Goal: Feedback & Contribution: Leave review/rating

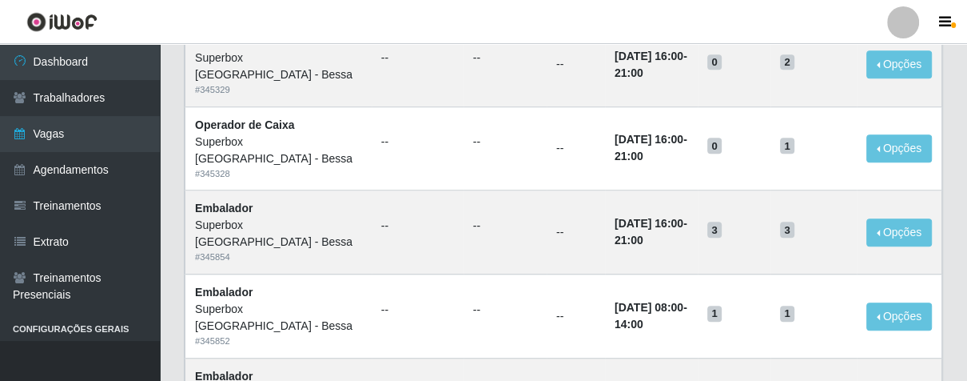
scroll to position [710, 0]
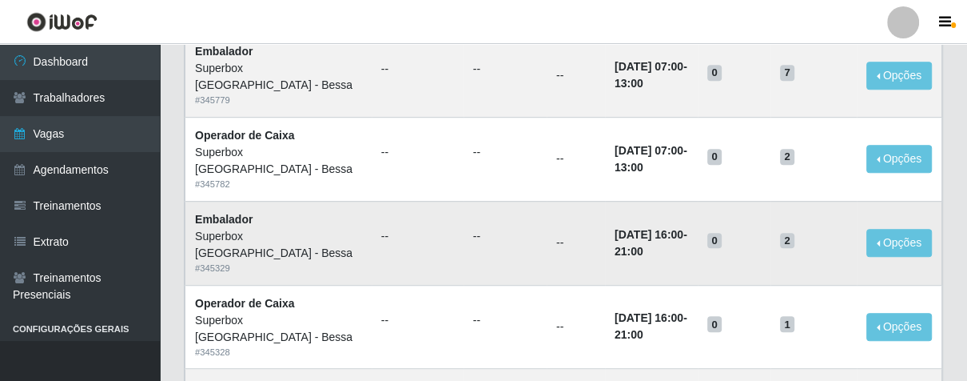
drag, startPoint x: 967, startPoint y: 60, endPoint x: 525, endPoint y: 220, distance: 470.2
click at [605, 240] on td "[DATE] 16:00 - 21:00" at bounding box center [651, 243] width 93 height 84
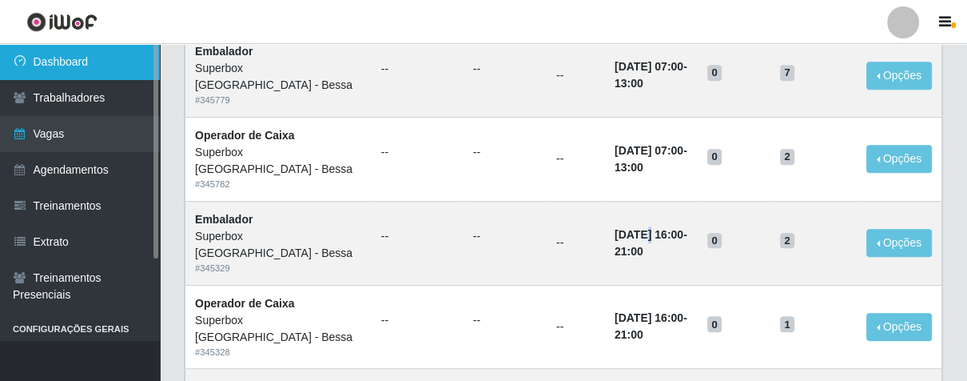
click at [122, 50] on link "Dashboard" at bounding box center [80, 62] width 160 height 36
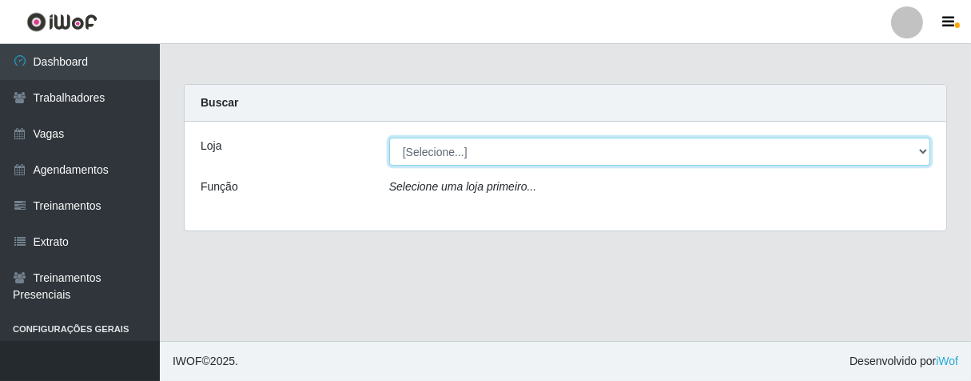
click at [536, 148] on select "[Selecione...] Superbox [GEOGRAPHIC_DATA] - Bessa" at bounding box center [659, 152] width 541 height 28
select select "206"
click at [389, 138] on select "[Selecione...] Superbox [GEOGRAPHIC_DATA] - Bessa" at bounding box center [659, 152] width 541 height 28
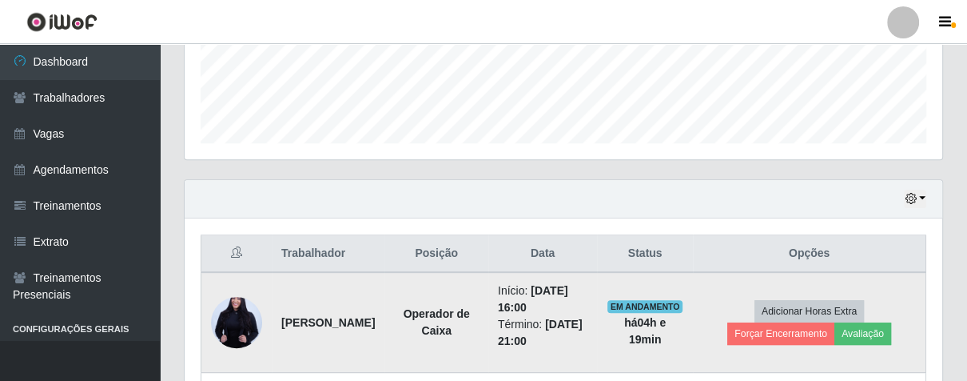
scroll to position [606, 0]
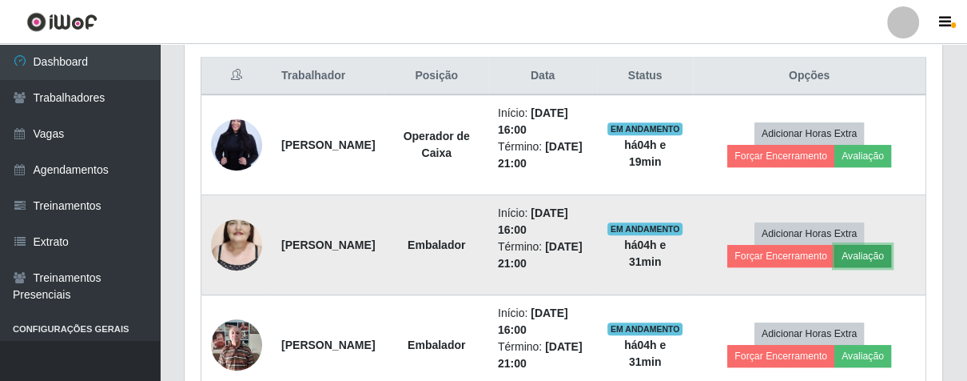
click at [891, 260] on button "Avaliação" at bounding box center [863, 256] width 57 height 22
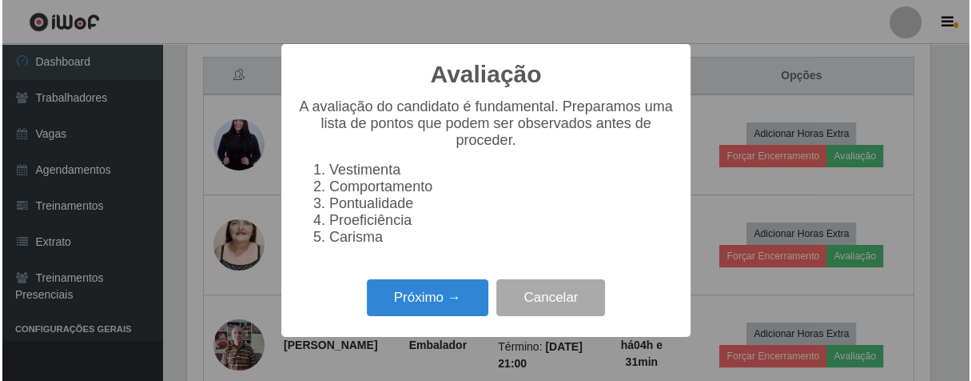
scroll to position [331, 748]
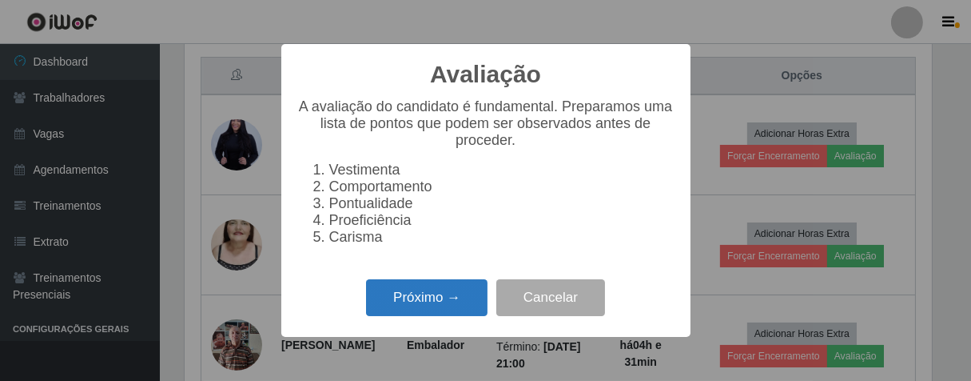
click at [421, 310] on button "Próximo →" at bounding box center [427, 298] width 122 height 38
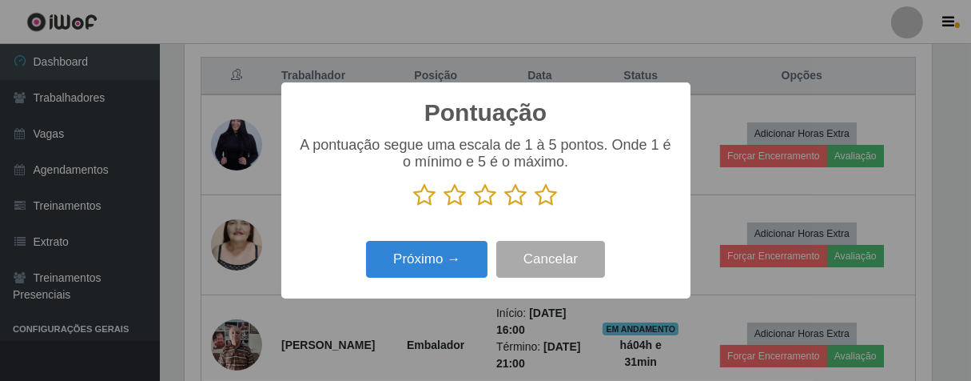
drag, startPoint x: 552, startPoint y: 193, endPoint x: 452, endPoint y: 235, distance: 109.3
click at [546, 194] on icon at bounding box center [547, 195] width 22 height 24
click at [536, 207] on input "radio" at bounding box center [536, 207] width 0 height 0
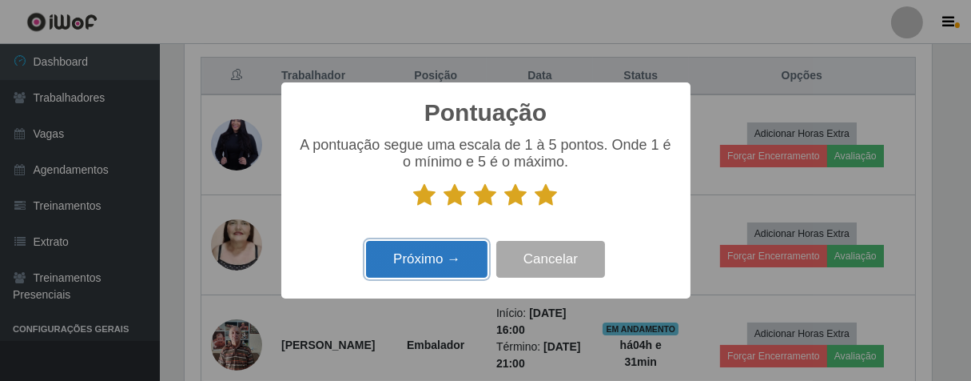
click at [455, 268] on button "Próximo →" at bounding box center [427, 260] width 122 height 38
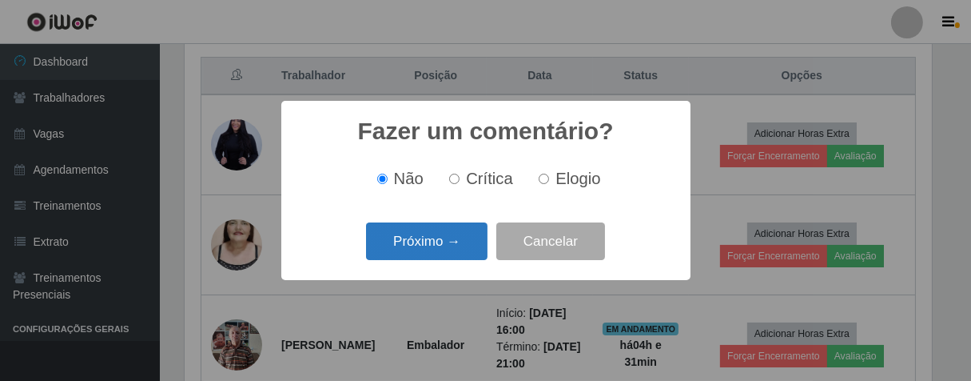
click at [457, 241] on button "Próximo →" at bounding box center [427, 241] width 122 height 38
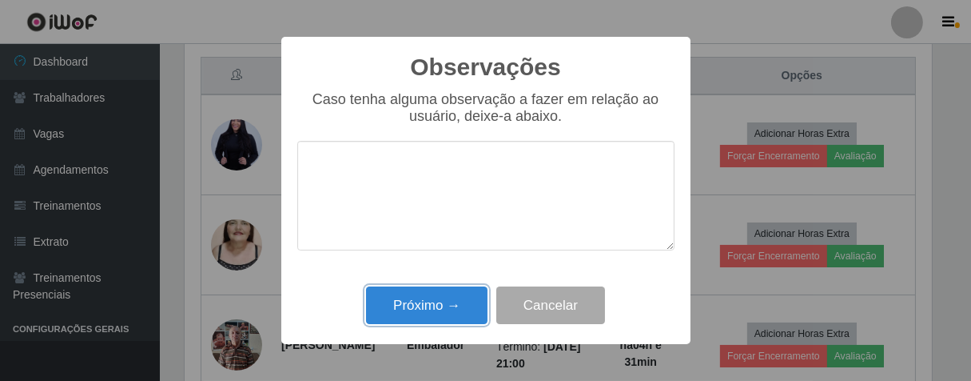
click at [464, 317] on button "Próximo →" at bounding box center [427, 305] width 122 height 38
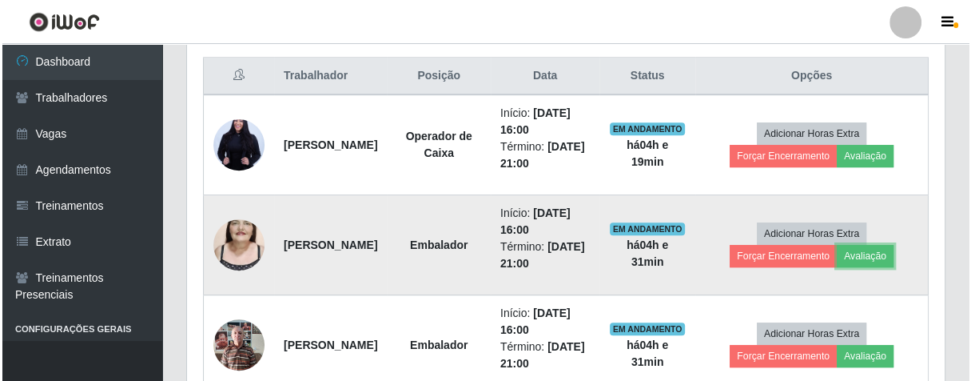
scroll to position [331, 757]
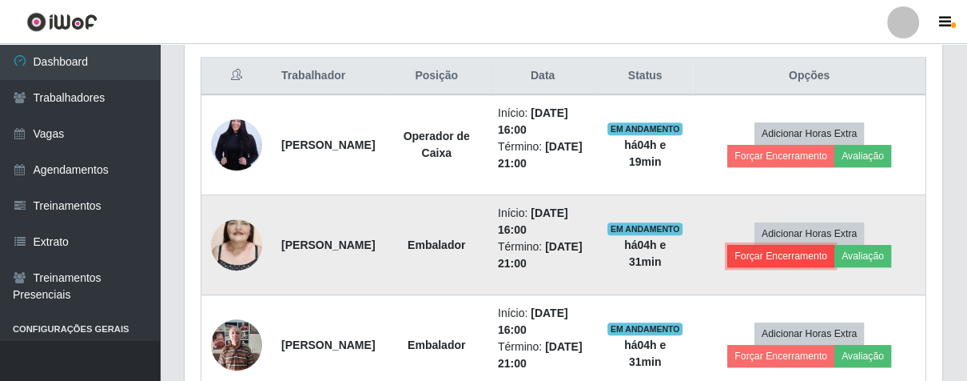
click at [771, 261] on button "Forçar Encerramento" at bounding box center [781, 256] width 107 height 22
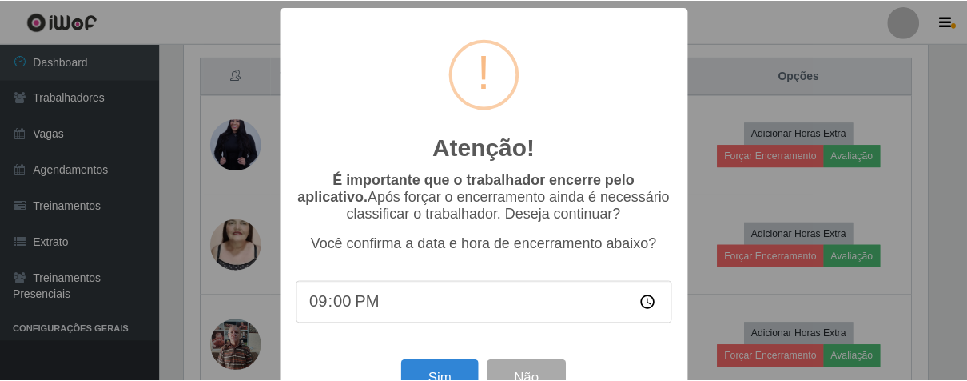
scroll to position [55, 0]
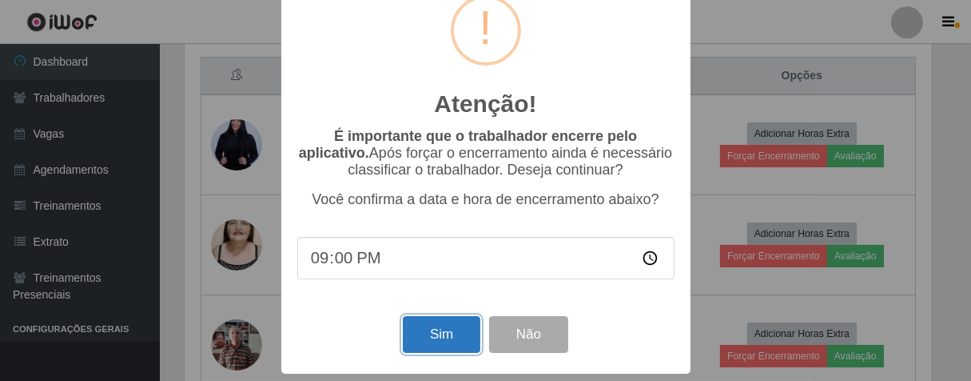
click at [425, 330] on button "Sim" at bounding box center [442, 335] width 78 height 38
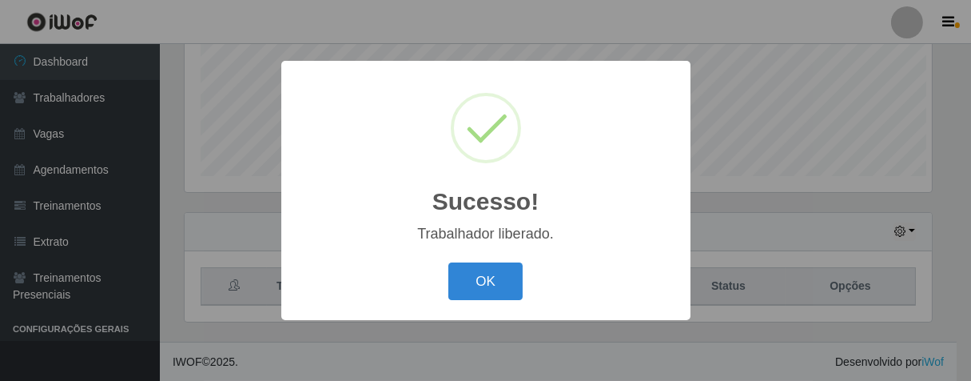
scroll to position [331, 748]
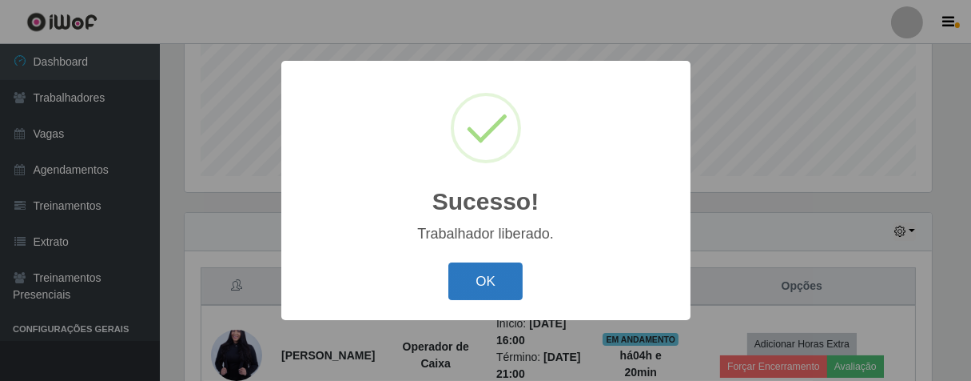
click at [499, 286] on button "OK" at bounding box center [486, 281] width 74 height 38
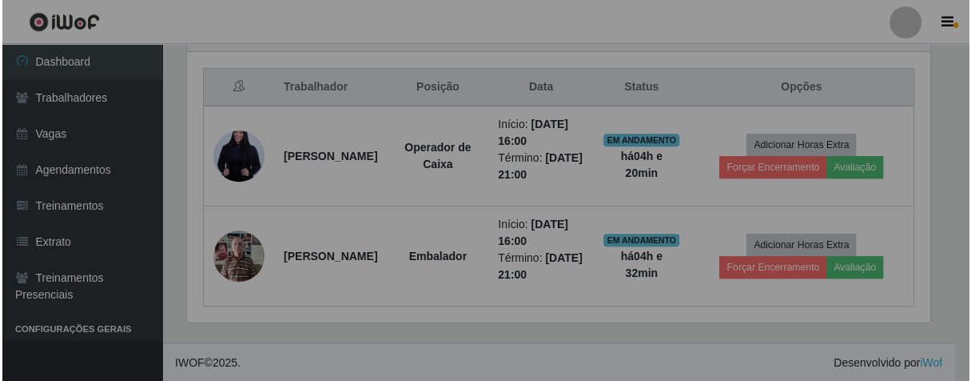
scroll to position [331, 757]
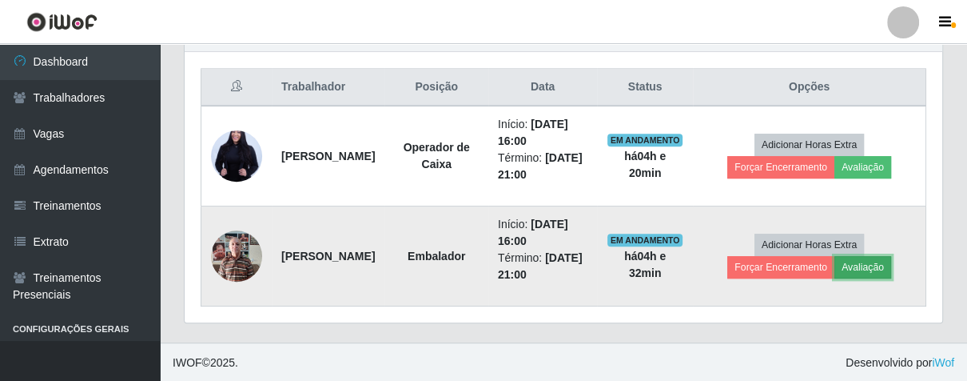
click at [873, 262] on button "Avaliação" at bounding box center [863, 267] width 57 height 22
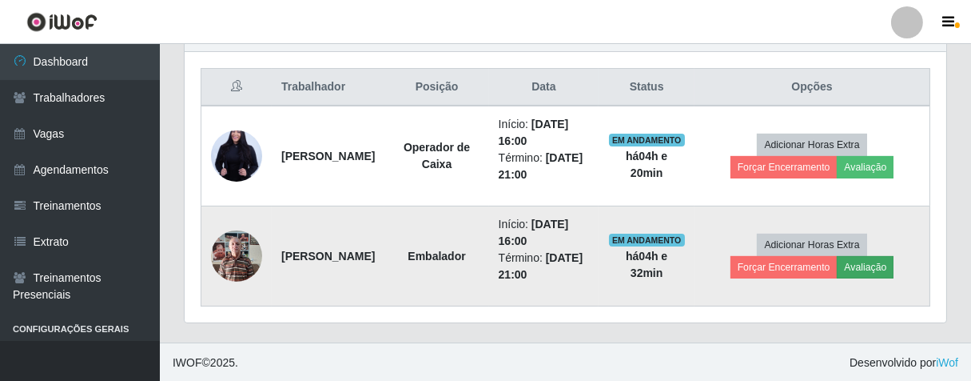
scroll to position [331, 748]
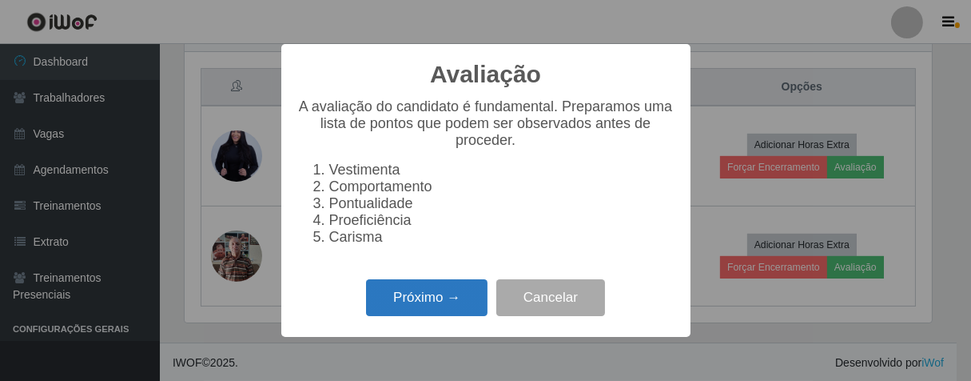
click at [447, 317] on button "Próximo →" at bounding box center [427, 298] width 122 height 38
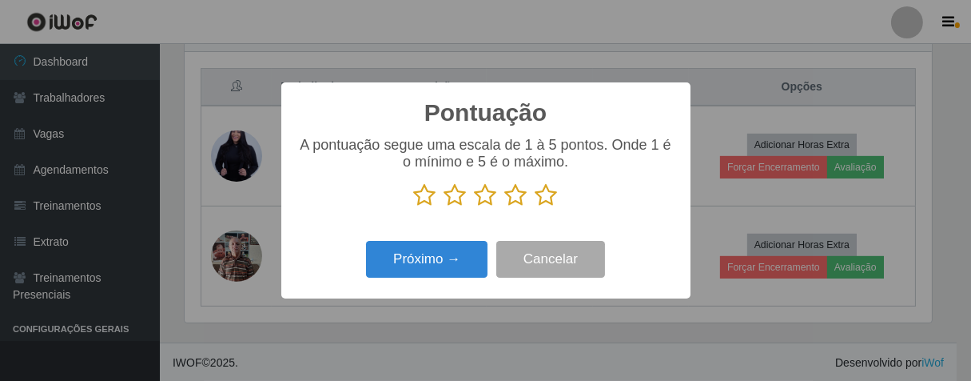
scroll to position [799211, 798795]
click at [544, 201] on icon at bounding box center [547, 195] width 22 height 24
click at [536, 207] on input "radio" at bounding box center [536, 207] width 0 height 0
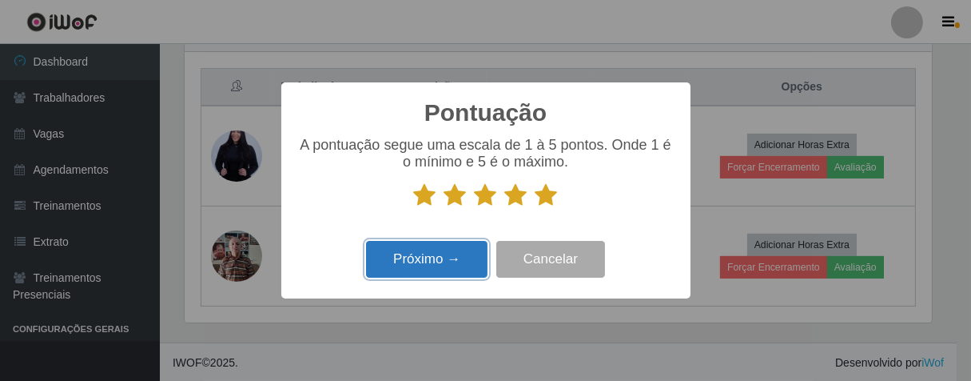
click at [427, 266] on button "Próximo →" at bounding box center [427, 260] width 122 height 38
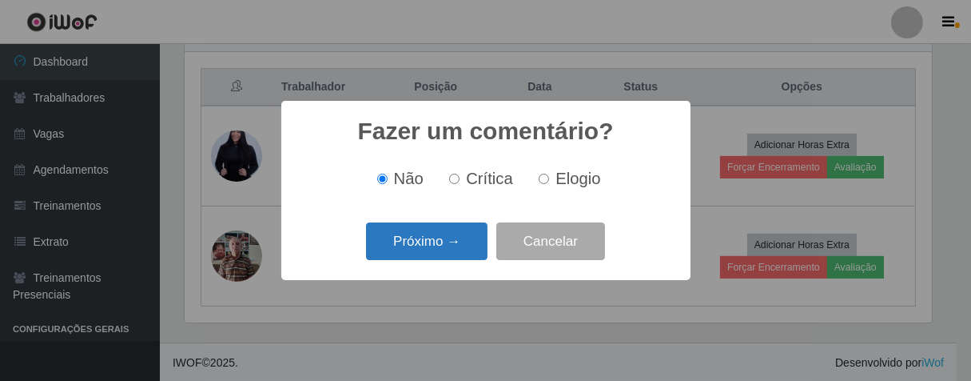
click at [461, 241] on button "Próximo →" at bounding box center [427, 241] width 122 height 38
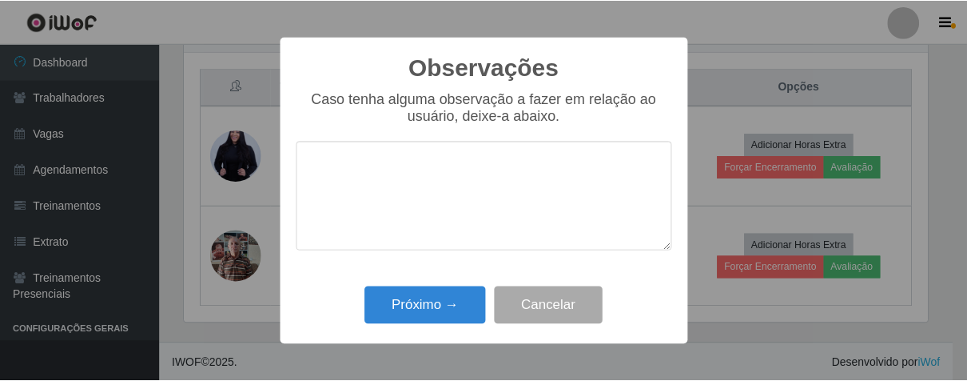
scroll to position [0, 0]
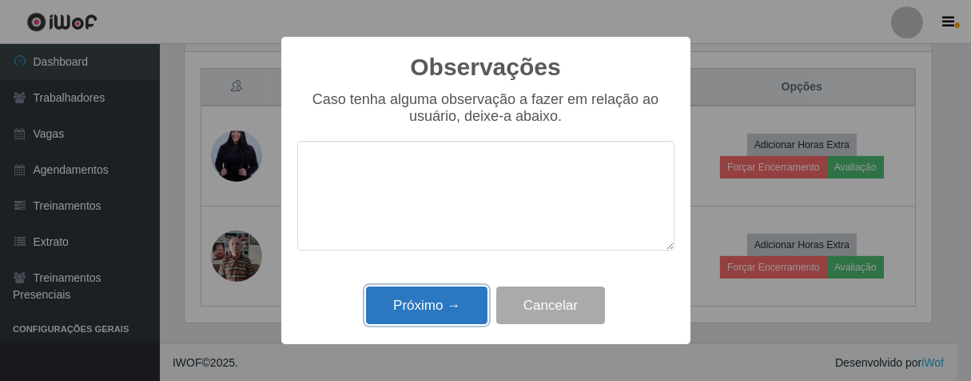
click at [442, 290] on button "Próximo →" at bounding box center [427, 305] width 122 height 38
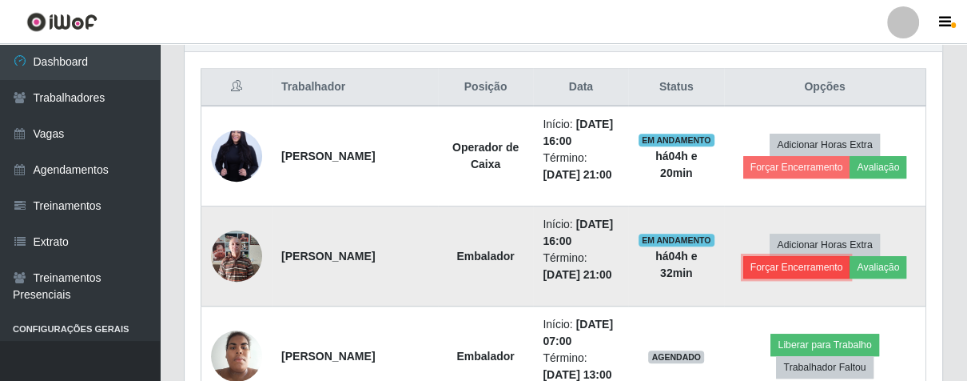
click at [753, 266] on button "Forçar Encerramento" at bounding box center [797, 267] width 107 height 22
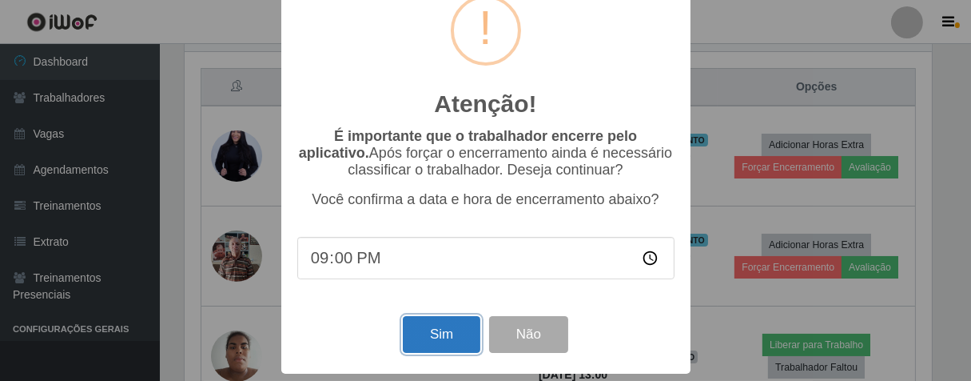
click at [441, 325] on button "Sim" at bounding box center [442, 335] width 78 height 38
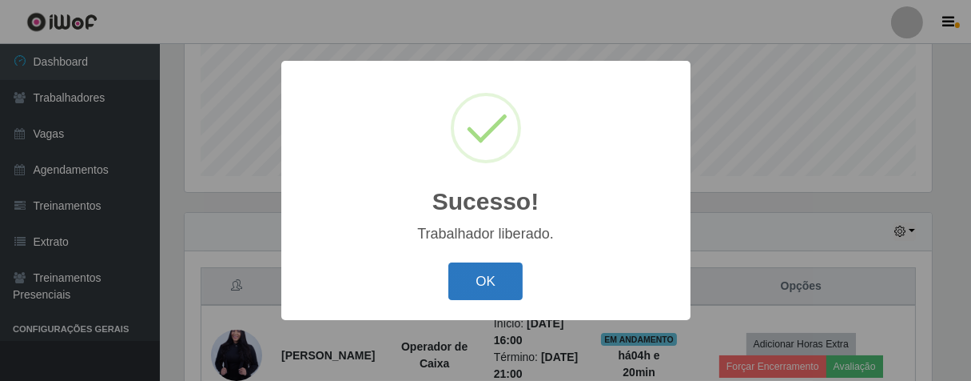
click at [470, 273] on button "OK" at bounding box center [486, 281] width 74 height 38
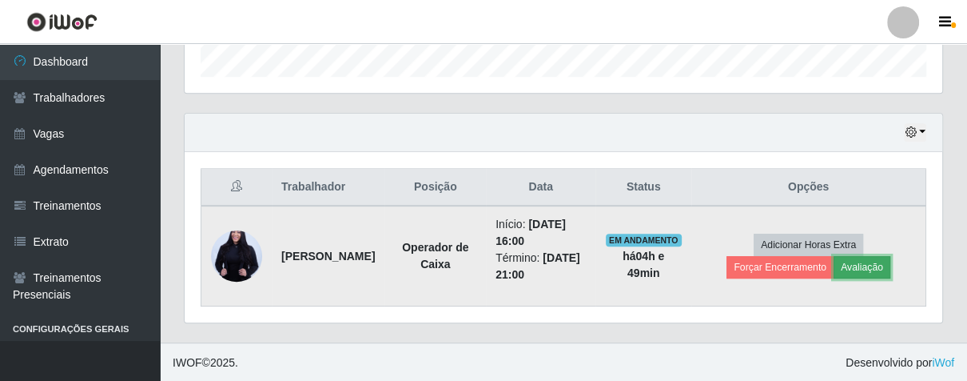
click at [863, 266] on button "Avaliação" at bounding box center [862, 267] width 57 height 22
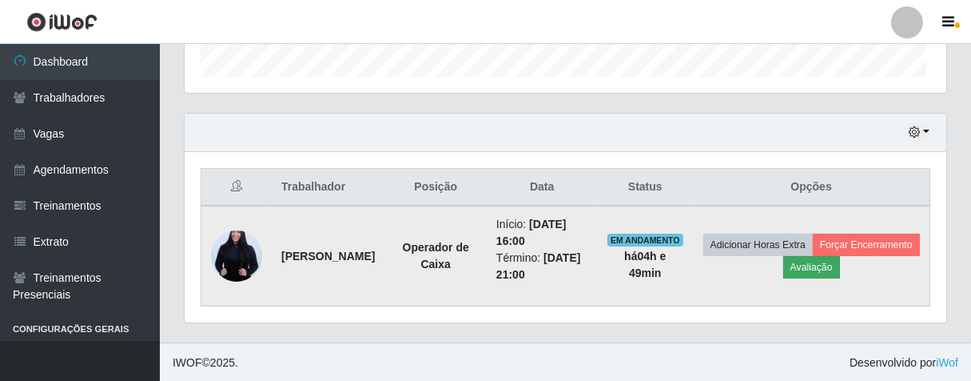
scroll to position [331, 748]
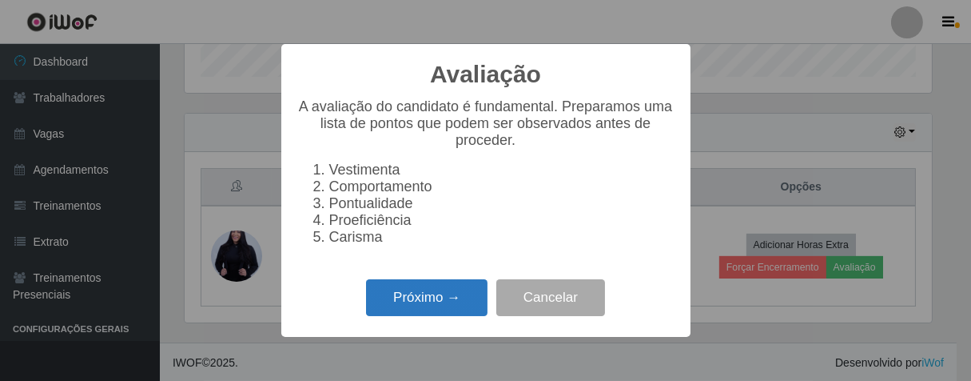
click at [436, 312] on button "Próximo →" at bounding box center [427, 298] width 122 height 38
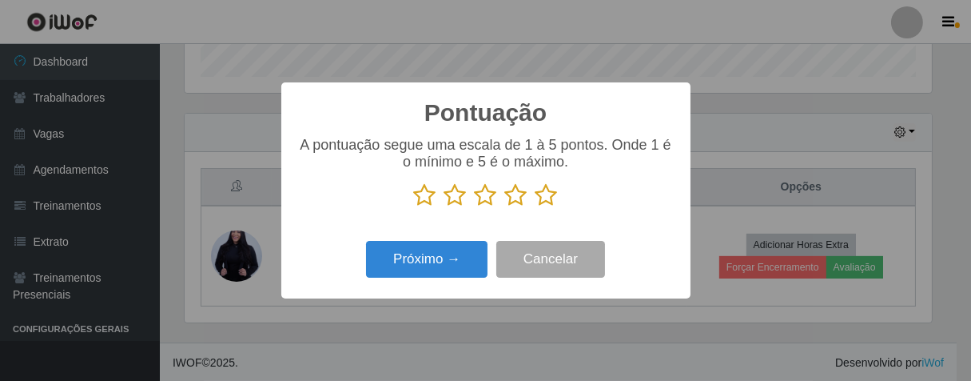
click at [540, 195] on icon at bounding box center [547, 195] width 22 height 24
click at [536, 207] on input "radio" at bounding box center [536, 207] width 0 height 0
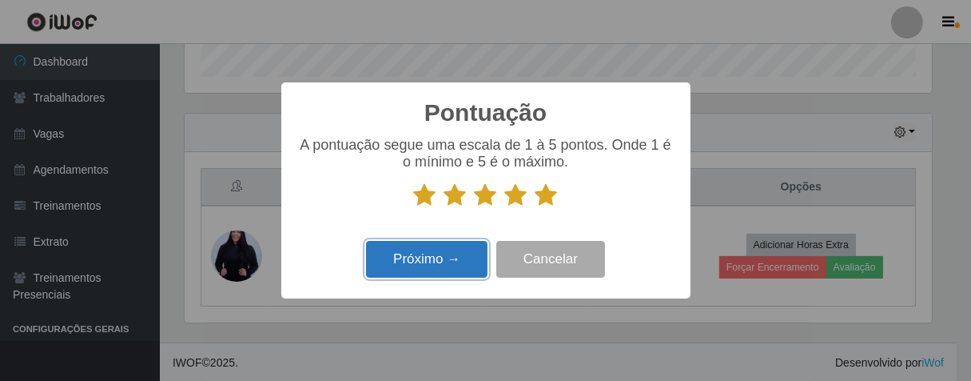
click at [443, 249] on button "Próximo →" at bounding box center [427, 260] width 122 height 38
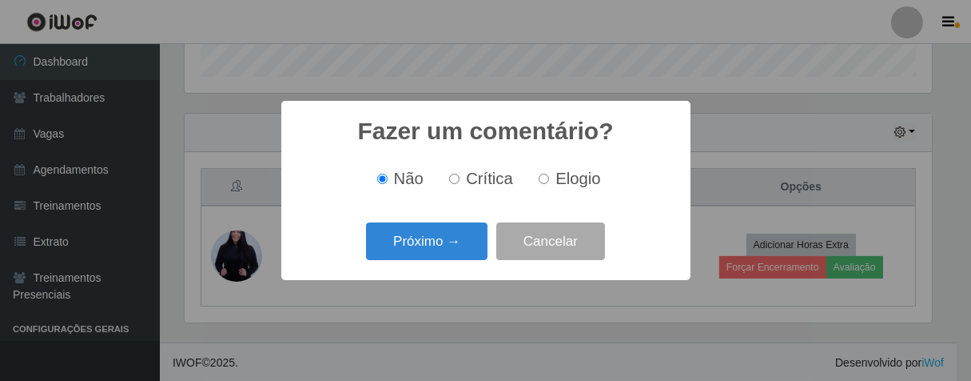
drag, startPoint x: 544, startPoint y: 178, endPoint x: 511, endPoint y: 198, distance: 38.4
click at [540, 181] on input "Elogio" at bounding box center [544, 179] width 10 height 10
radio input "true"
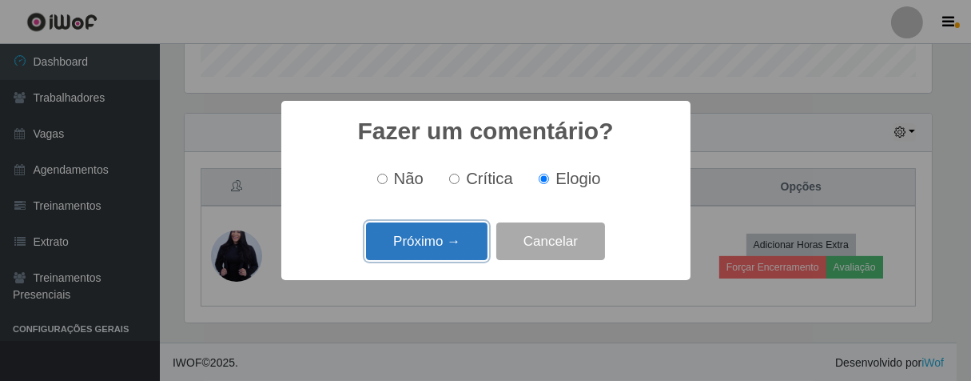
click at [439, 237] on button "Próximo →" at bounding box center [427, 241] width 122 height 38
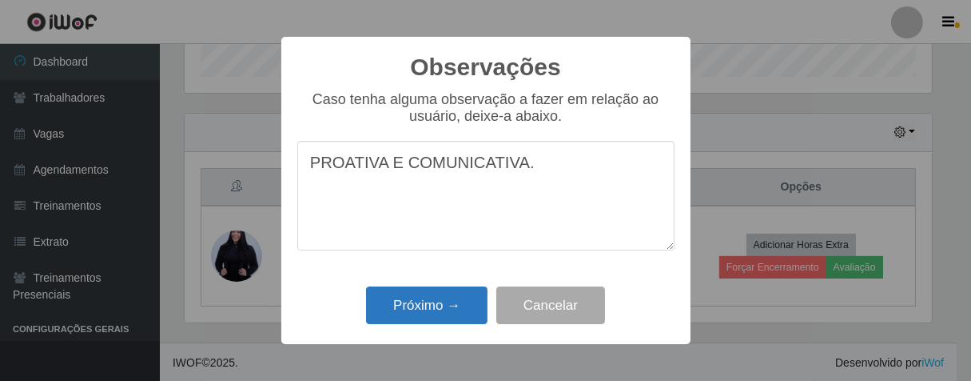
type textarea "PROATIVA E COMUNICATIVA."
click at [429, 300] on button "Próximo →" at bounding box center [427, 305] width 122 height 38
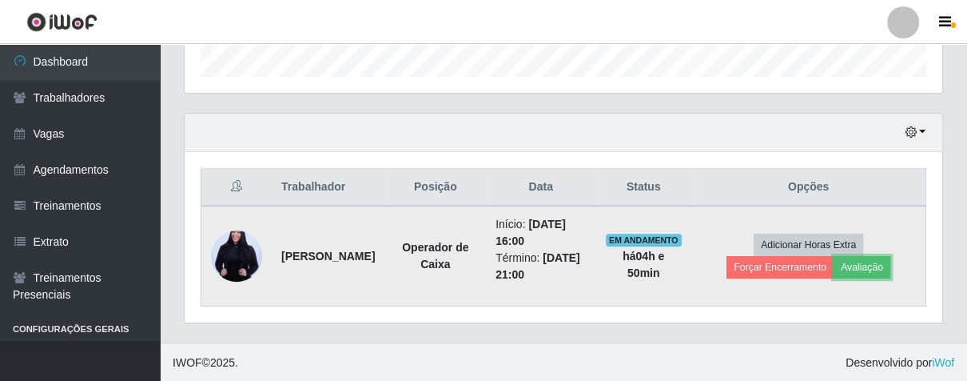
scroll to position [331, 757]
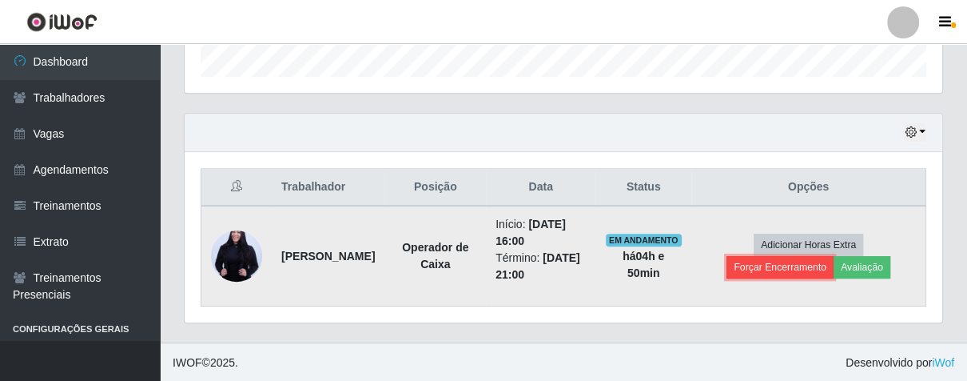
click at [771, 260] on button "Forçar Encerramento" at bounding box center [780, 267] width 107 height 22
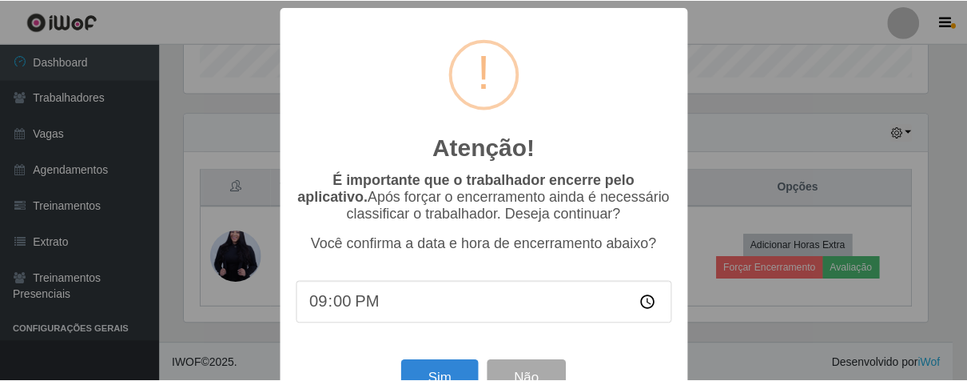
scroll to position [55, 0]
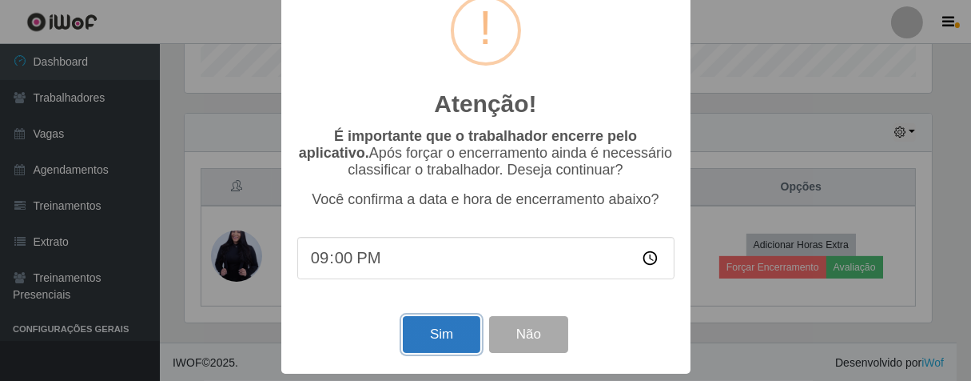
click at [440, 326] on button "Sim" at bounding box center [442, 335] width 78 height 38
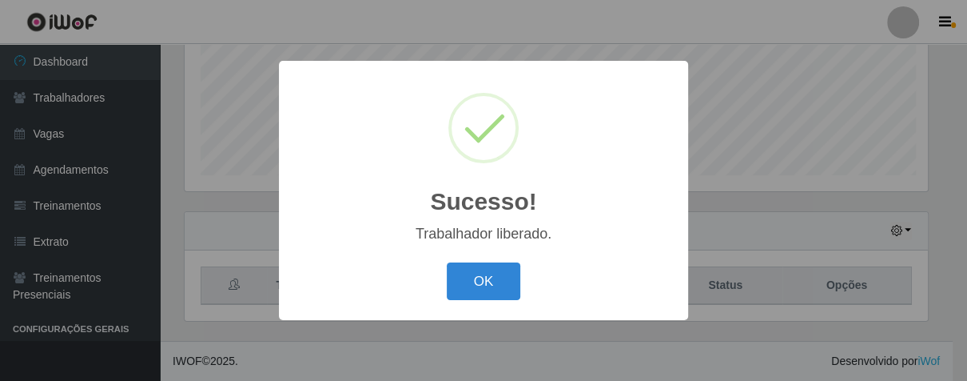
scroll to position [331, 748]
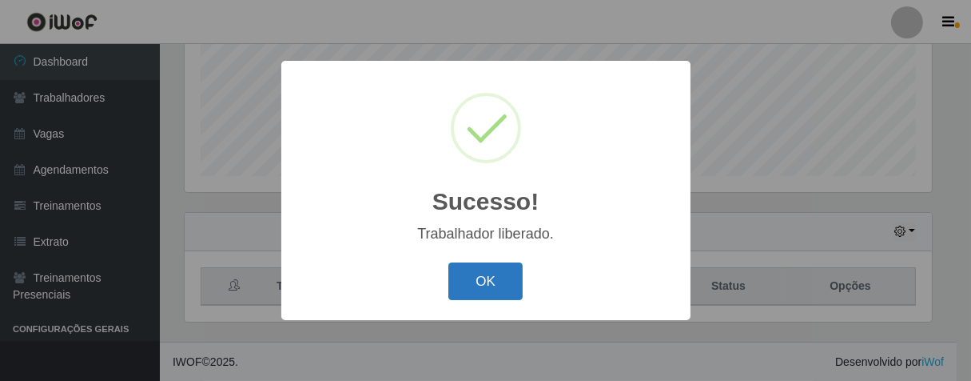
click at [505, 277] on button "OK" at bounding box center [486, 281] width 74 height 38
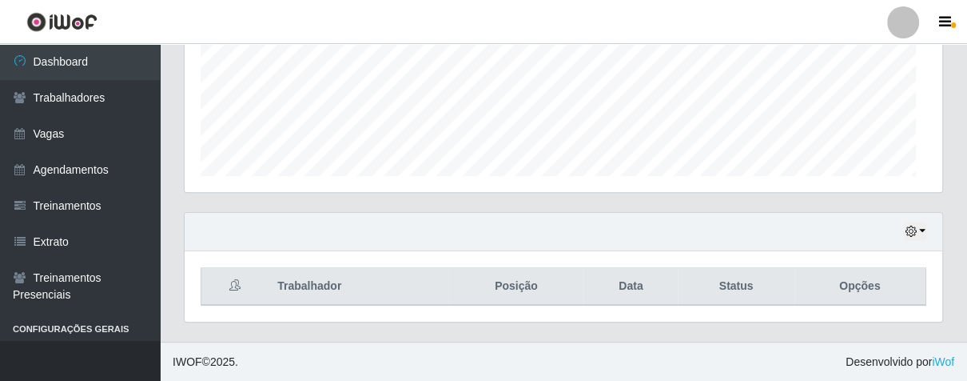
scroll to position [331, 757]
